Goal: Task Accomplishment & Management: Manage account settings

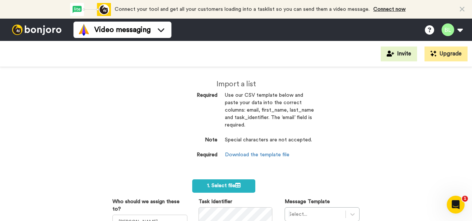
scroll to position [84, 0]
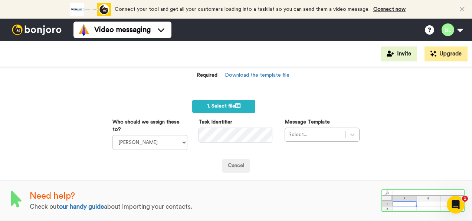
click at [342, 79] on div "Import a list Required Use our CSV template below and paste your data into the …" at bounding box center [236, 144] width 472 height 154
click at [450, 33] on button at bounding box center [452, 30] width 28 height 16
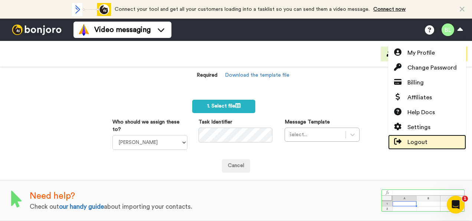
click at [412, 142] on span "Logout" at bounding box center [418, 141] width 20 height 9
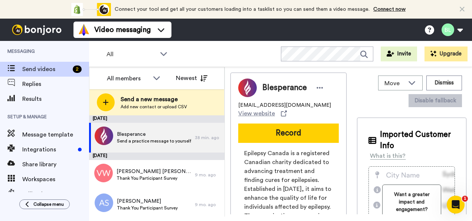
scroll to position [245, 0]
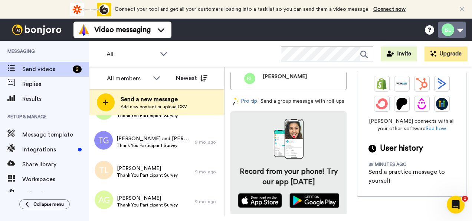
click at [448, 29] on button at bounding box center [452, 30] width 28 height 16
